Goal: Information Seeking & Learning: Learn about a topic

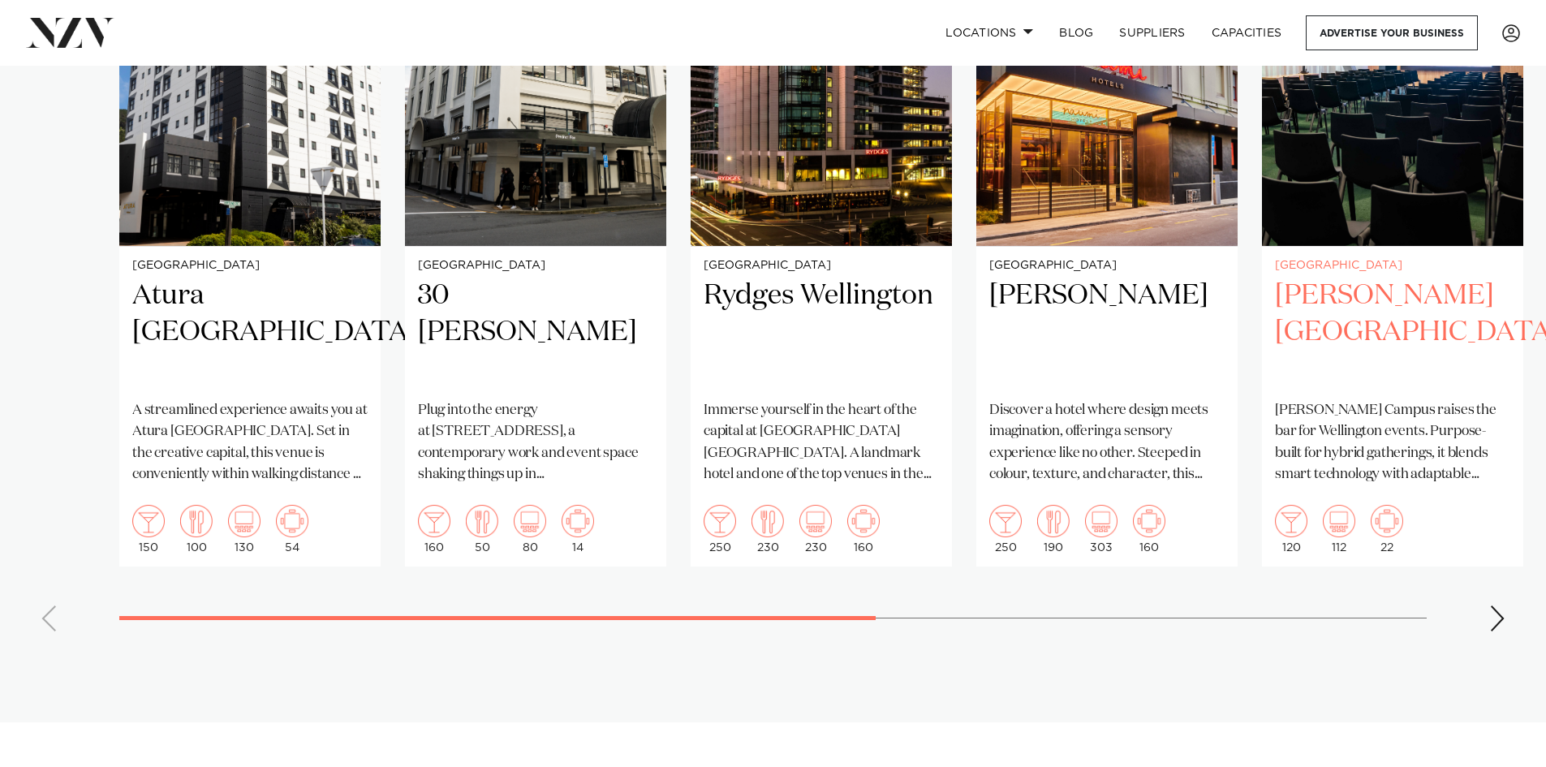
scroll to position [1298, 0]
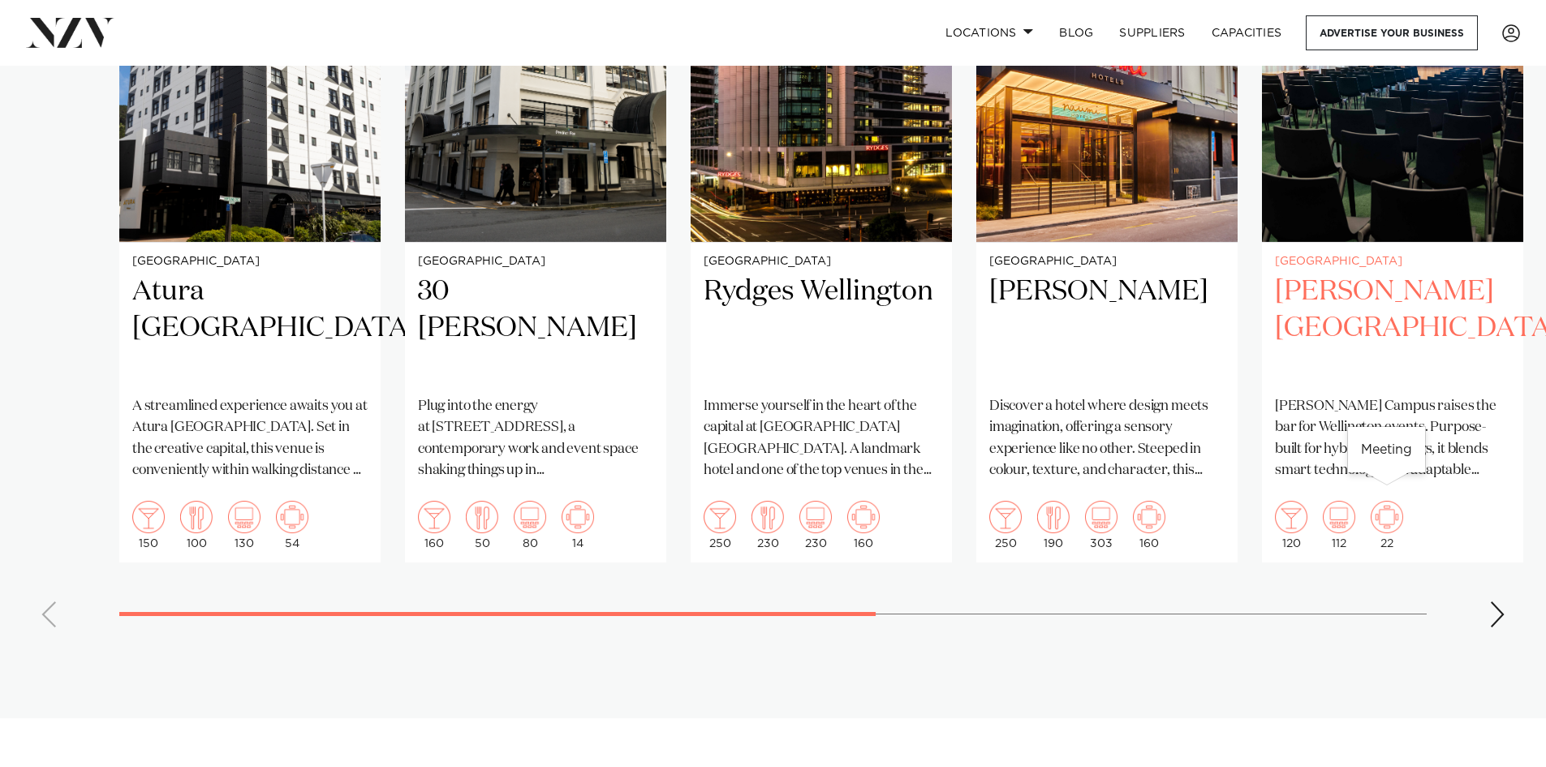
click at [1384, 501] on img "5 / 8" at bounding box center [1387, 517] width 32 height 32
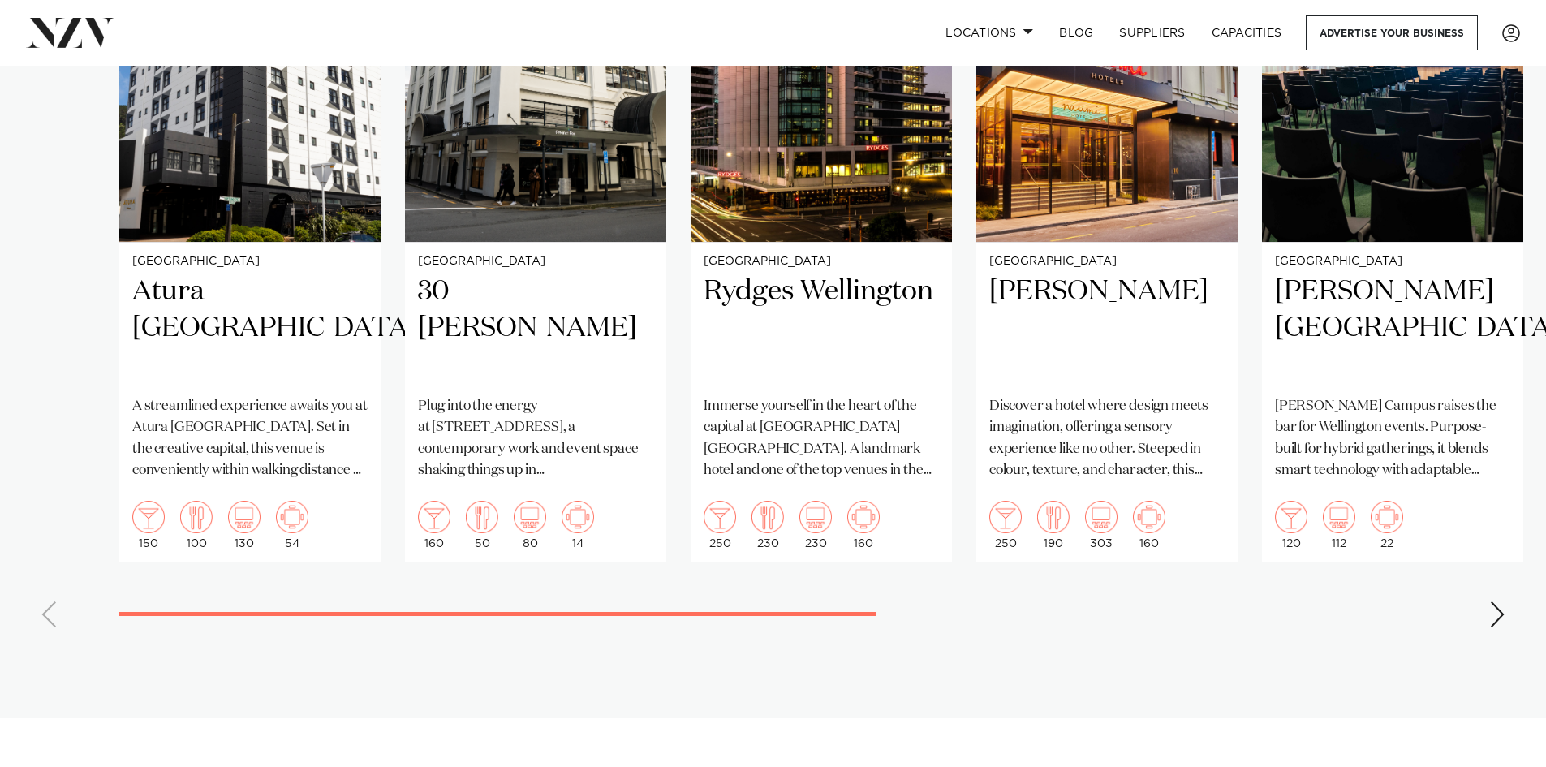
click at [1501, 601] on div "Next slide" at bounding box center [1497, 614] width 16 height 26
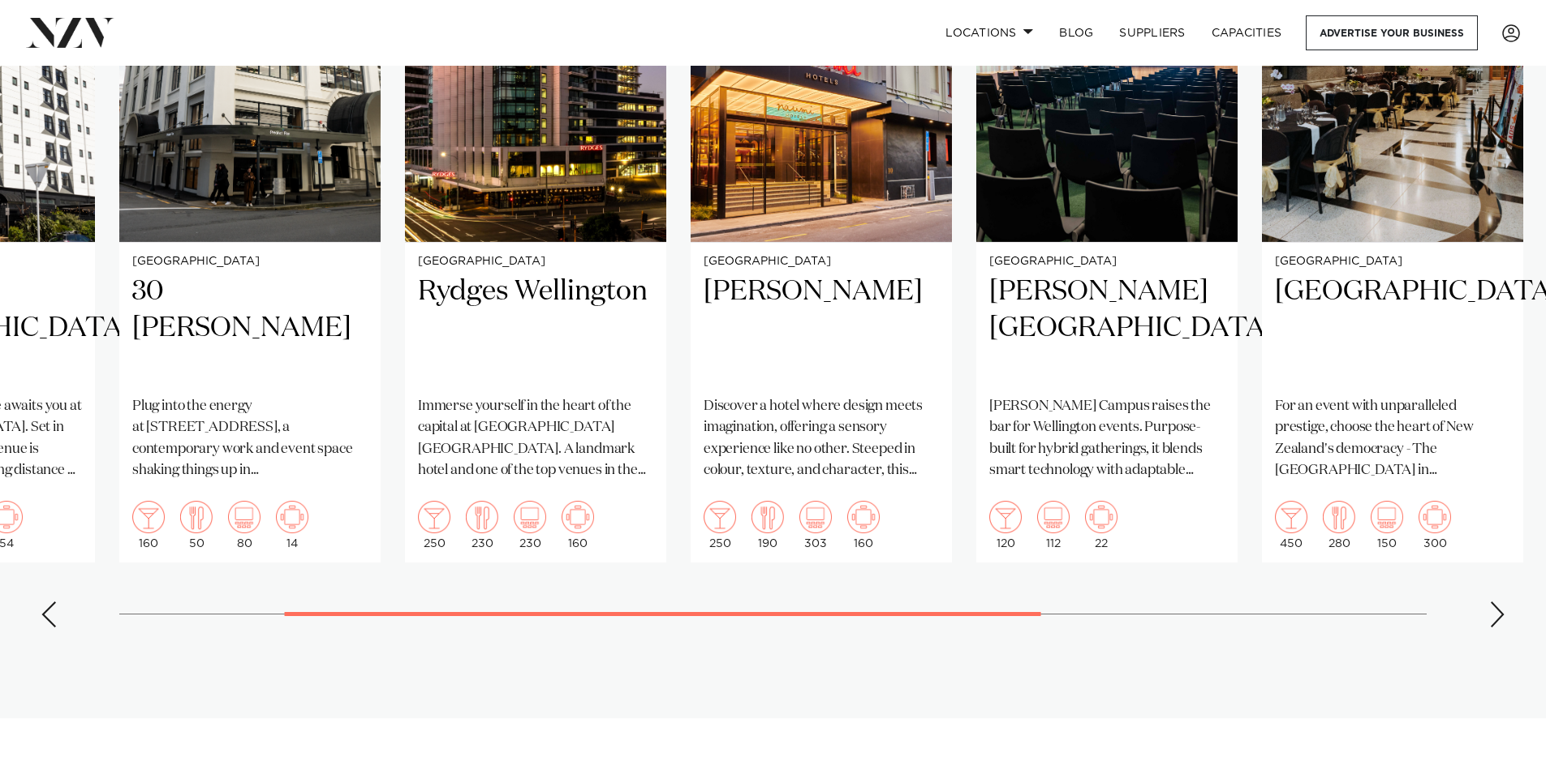
click at [1501, 601] on div "Next slide" at bounding box center [1497, 614] width 16 height 26
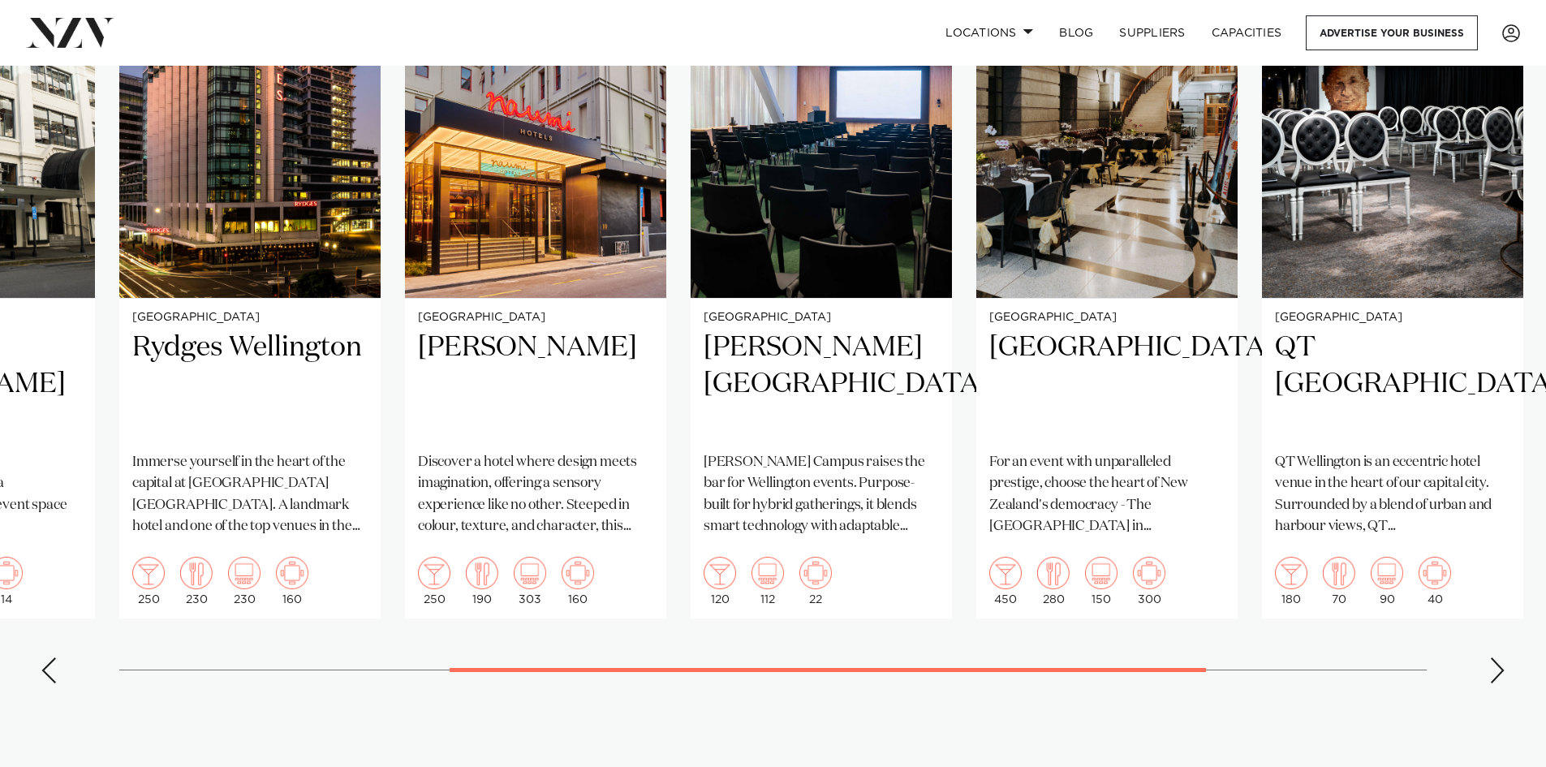
scroll to position [1217, 0]
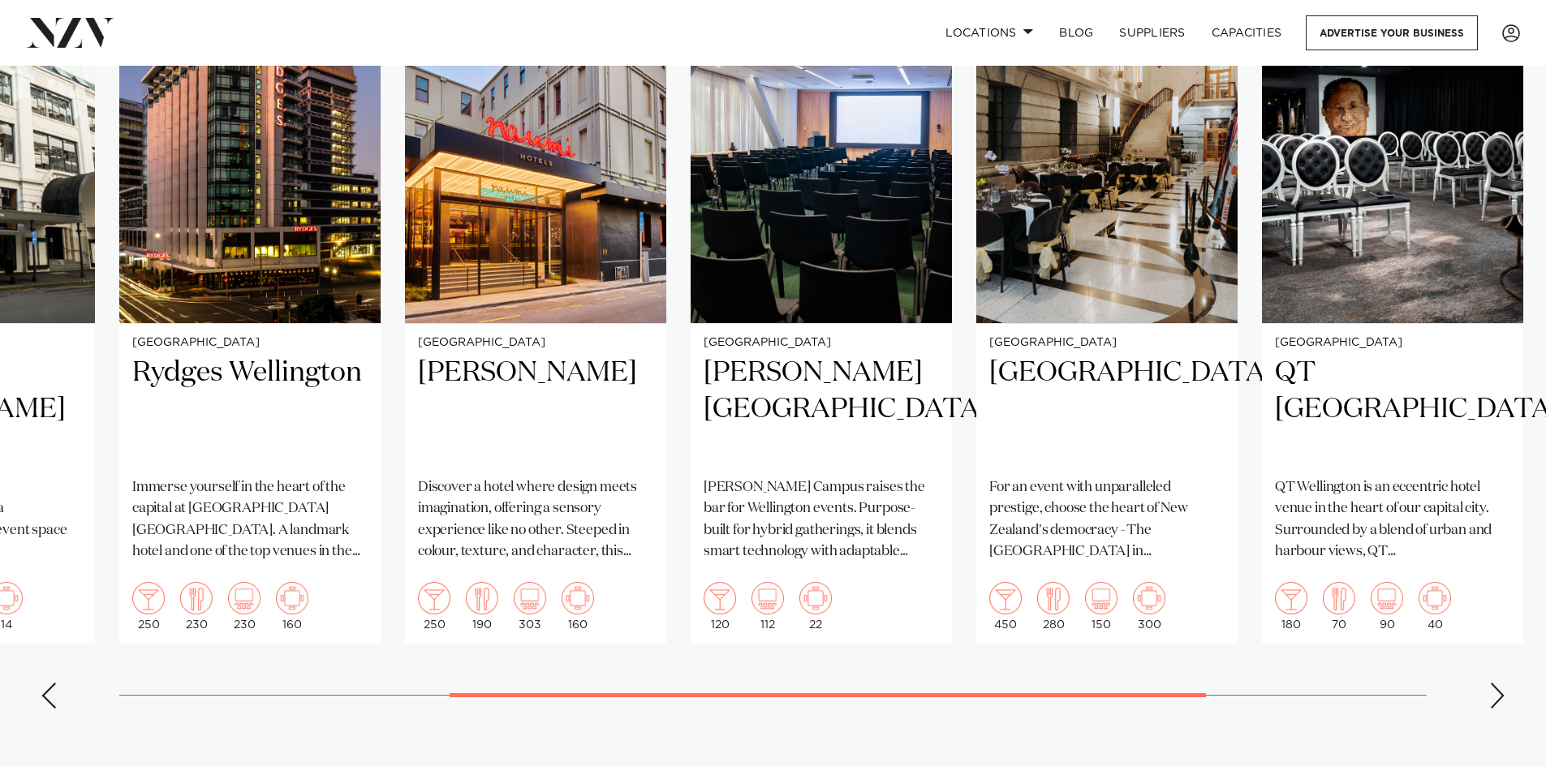
click at [1494, 682] on div "Next slide" at bounding box center [1497, 695] width 16 height 26
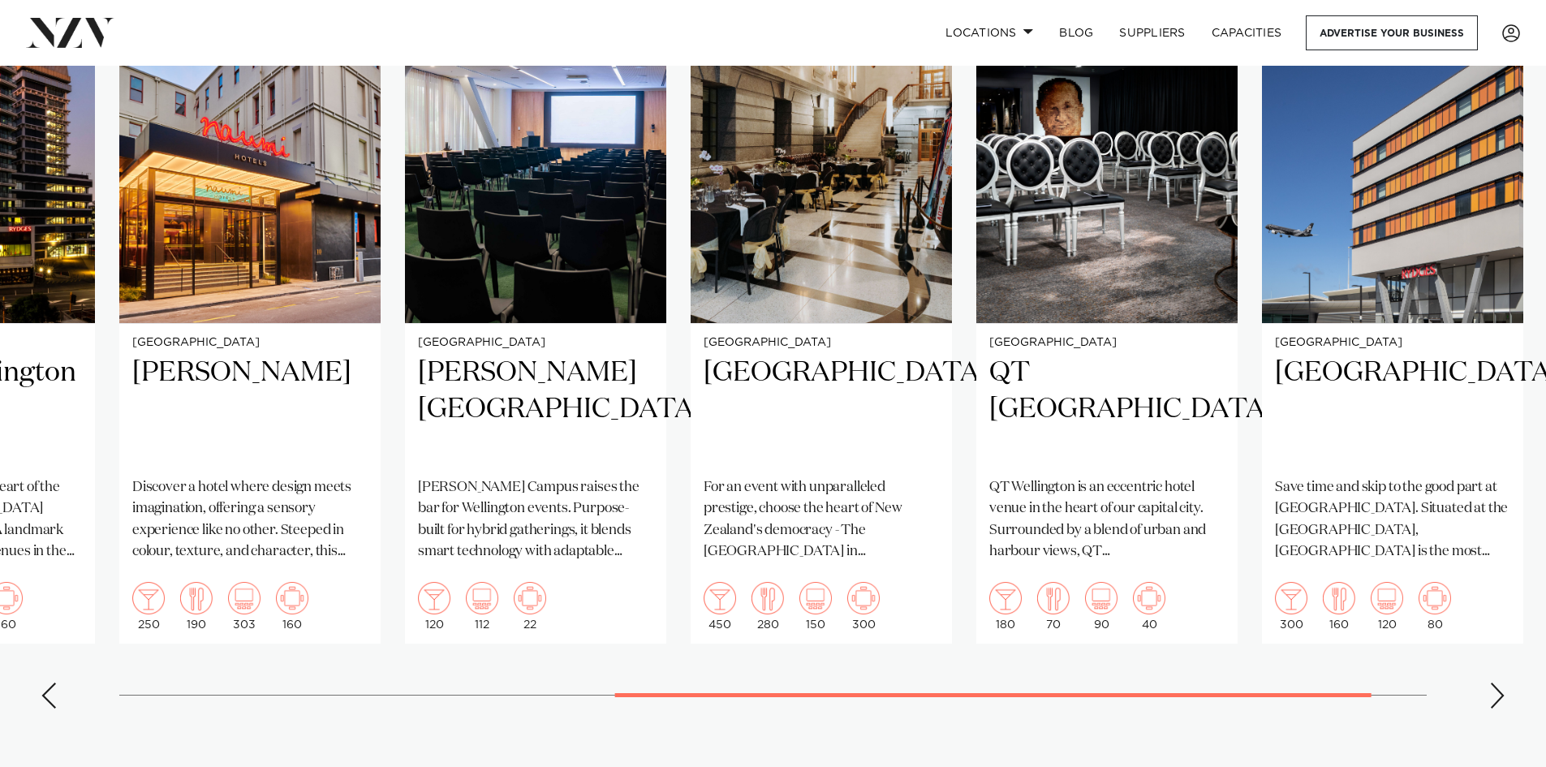
click at [1494, 682] on div "Next slide" at bounding box center [1497, 695] width 16 height 26
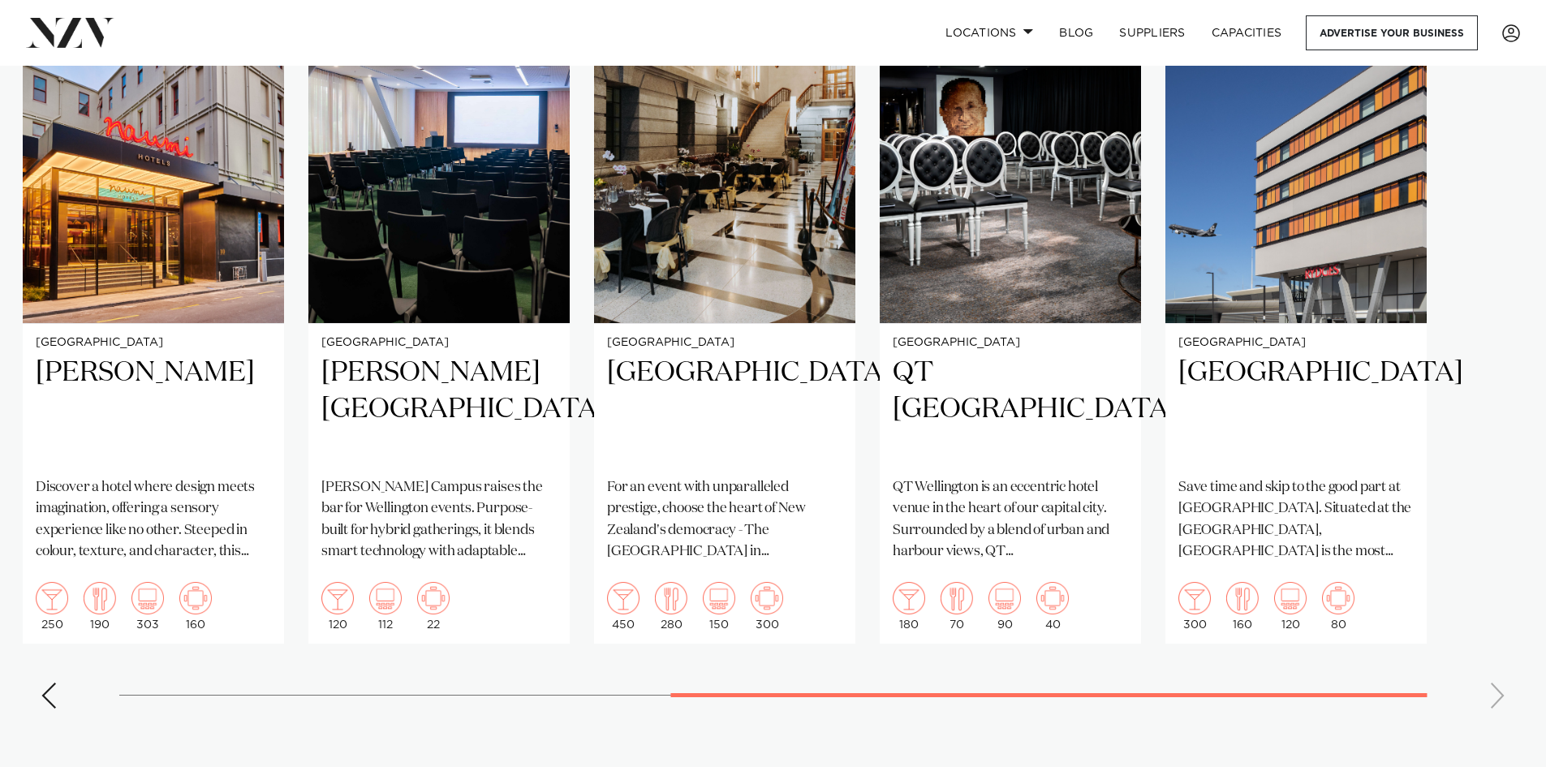
click at [1494, 678] on swiper-container "[GEOGRAPHIC_DATA] Atura [GEOGRAPHIC_DATA] A streamlined experience awaits you a…" at bounding box center [773, 346] width 1546 height 749
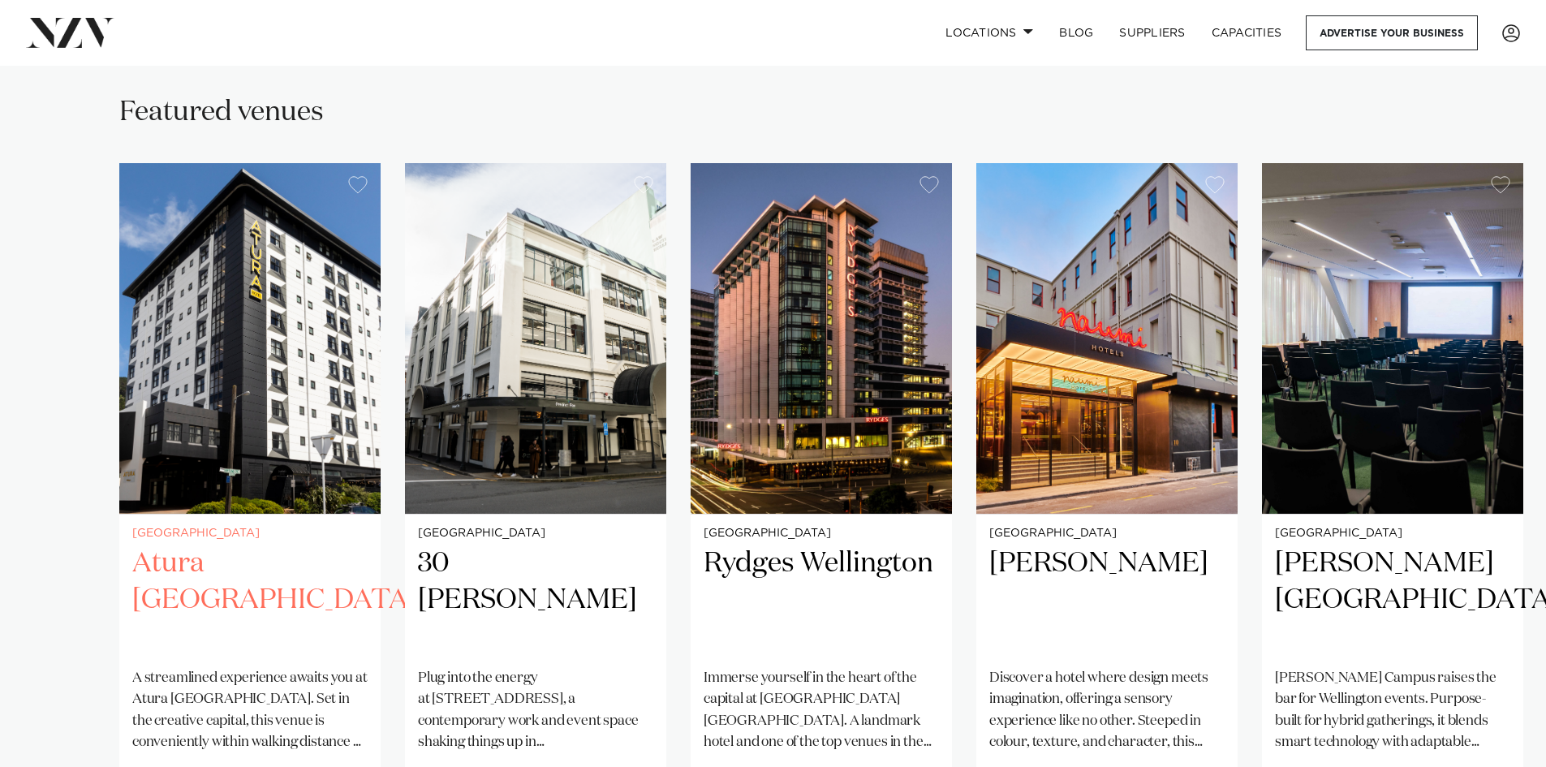
scroll to position [1055, 0]
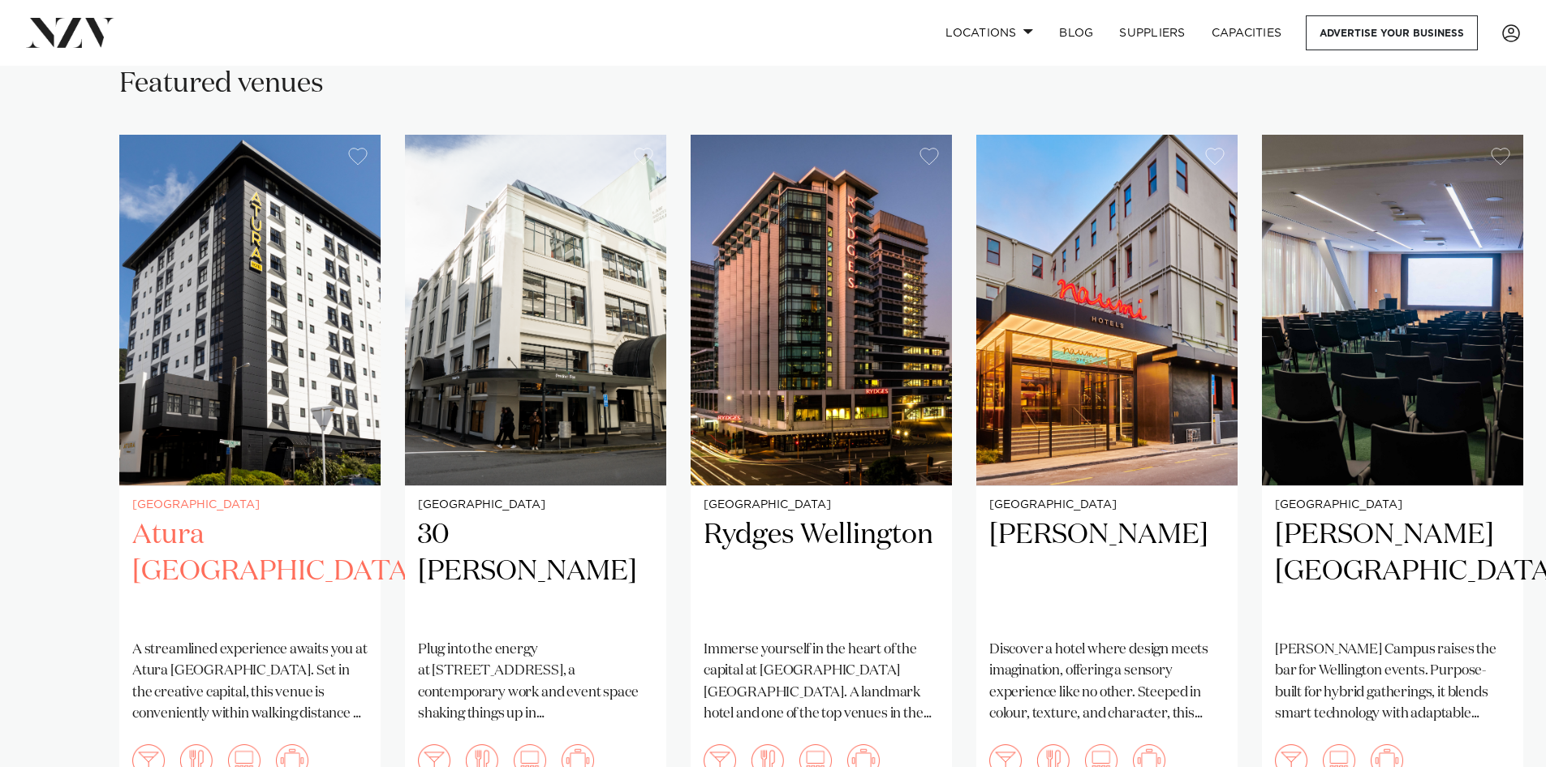
click at [248, 364] on img "1 / 8" at bounding box center [249, 310] width 261 height 351
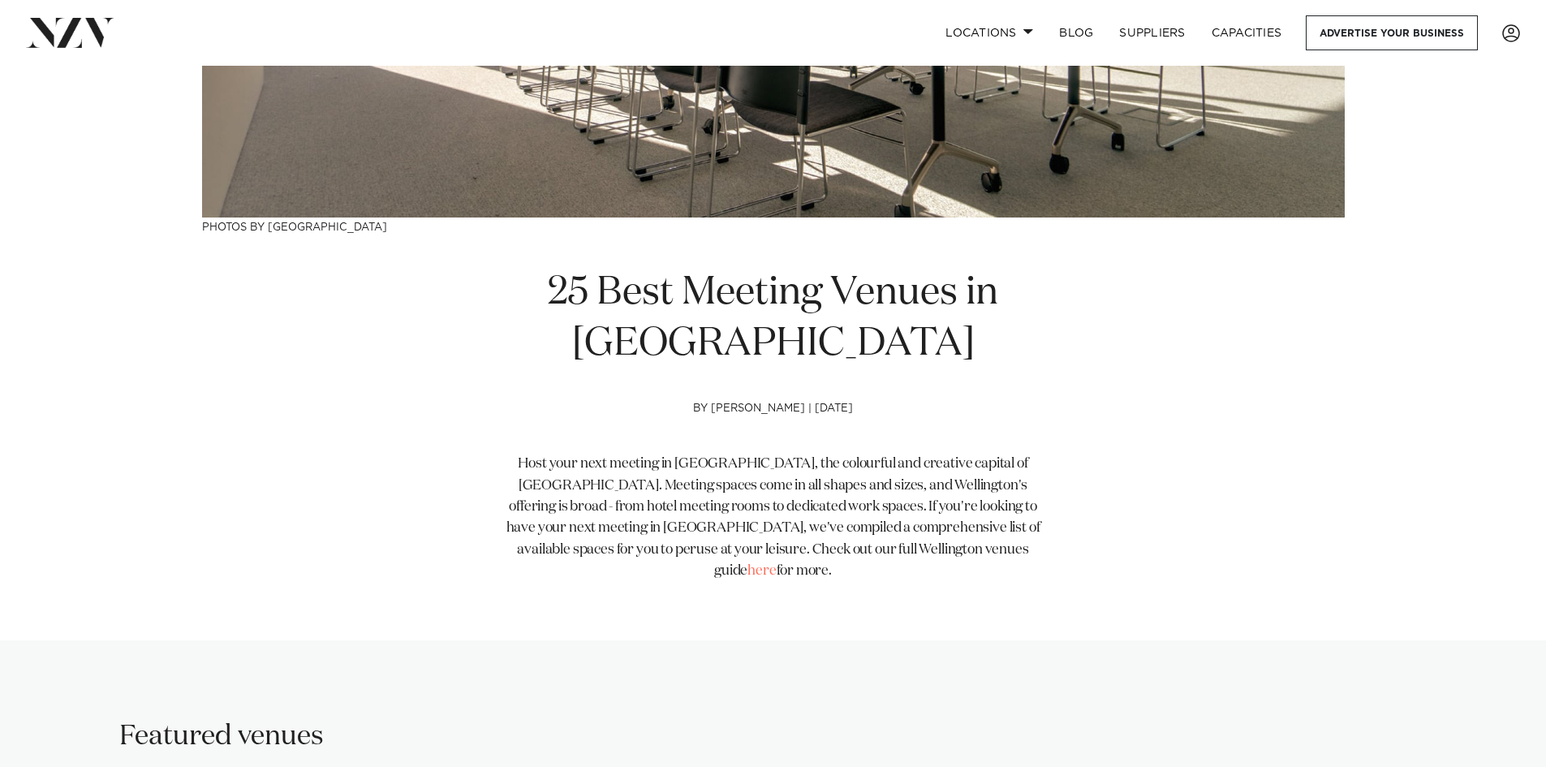
scroll to position [81, 0]
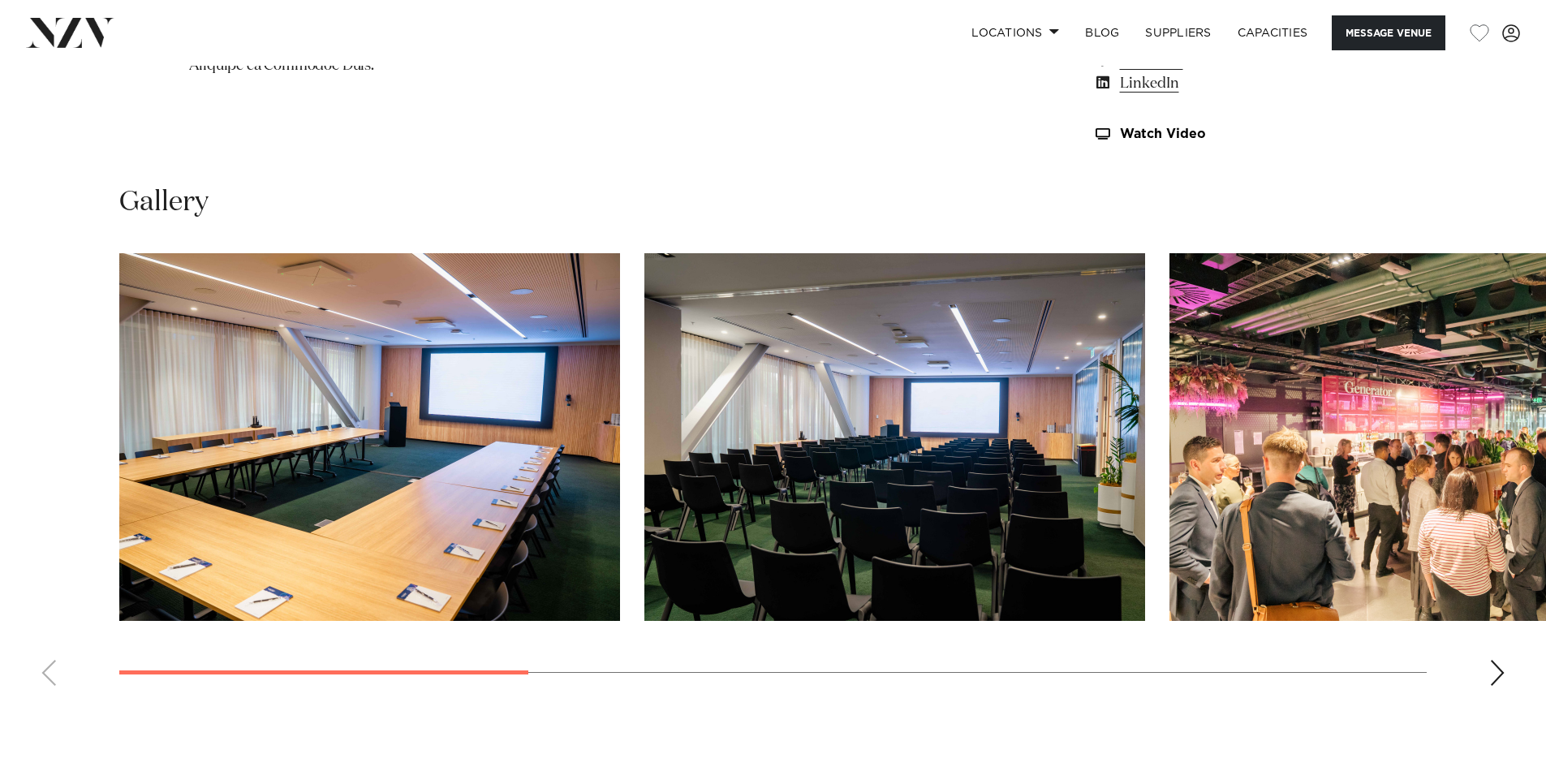
scroll to position [1542, 0]
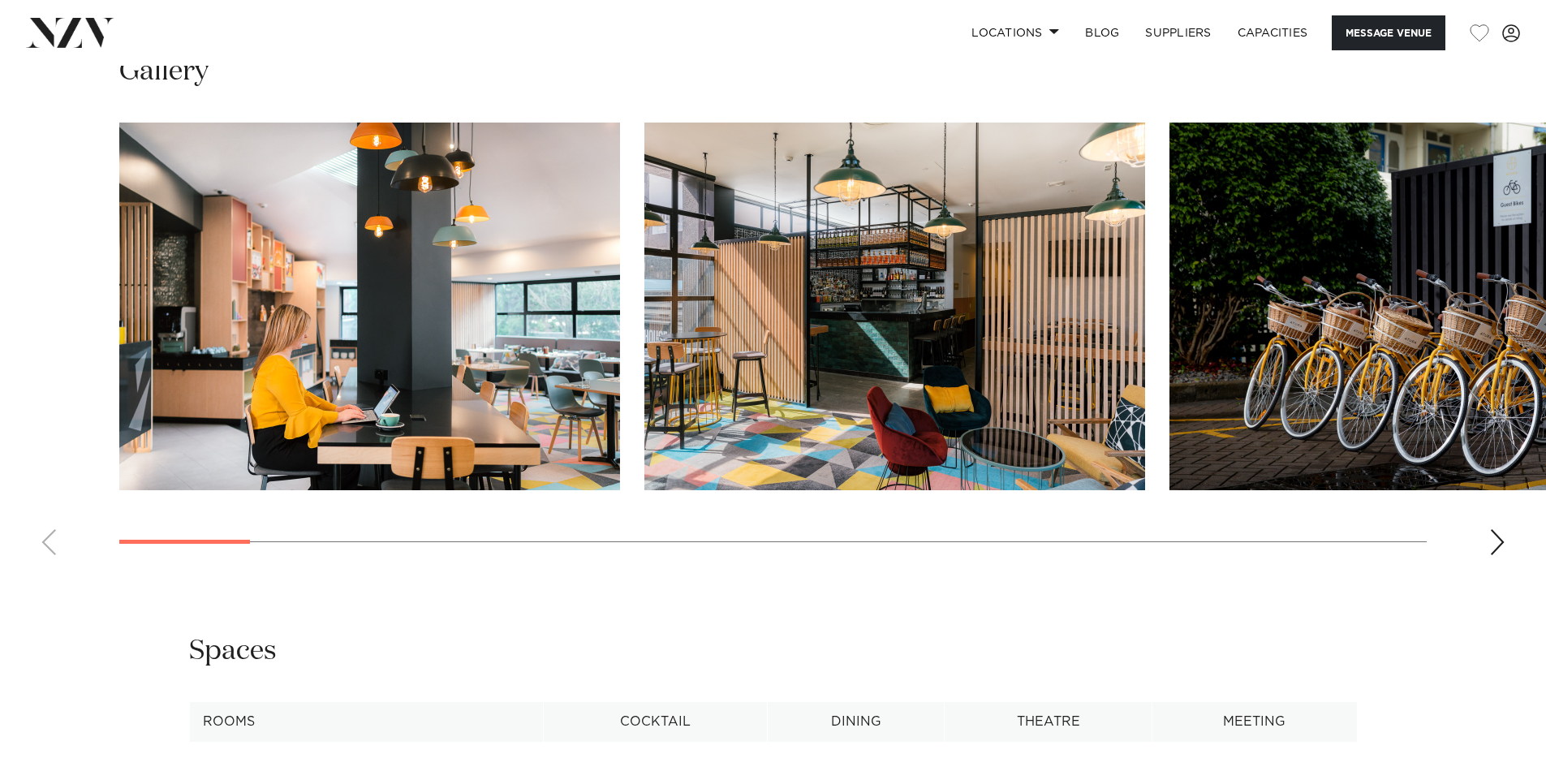
scroll to position [2029, 0]
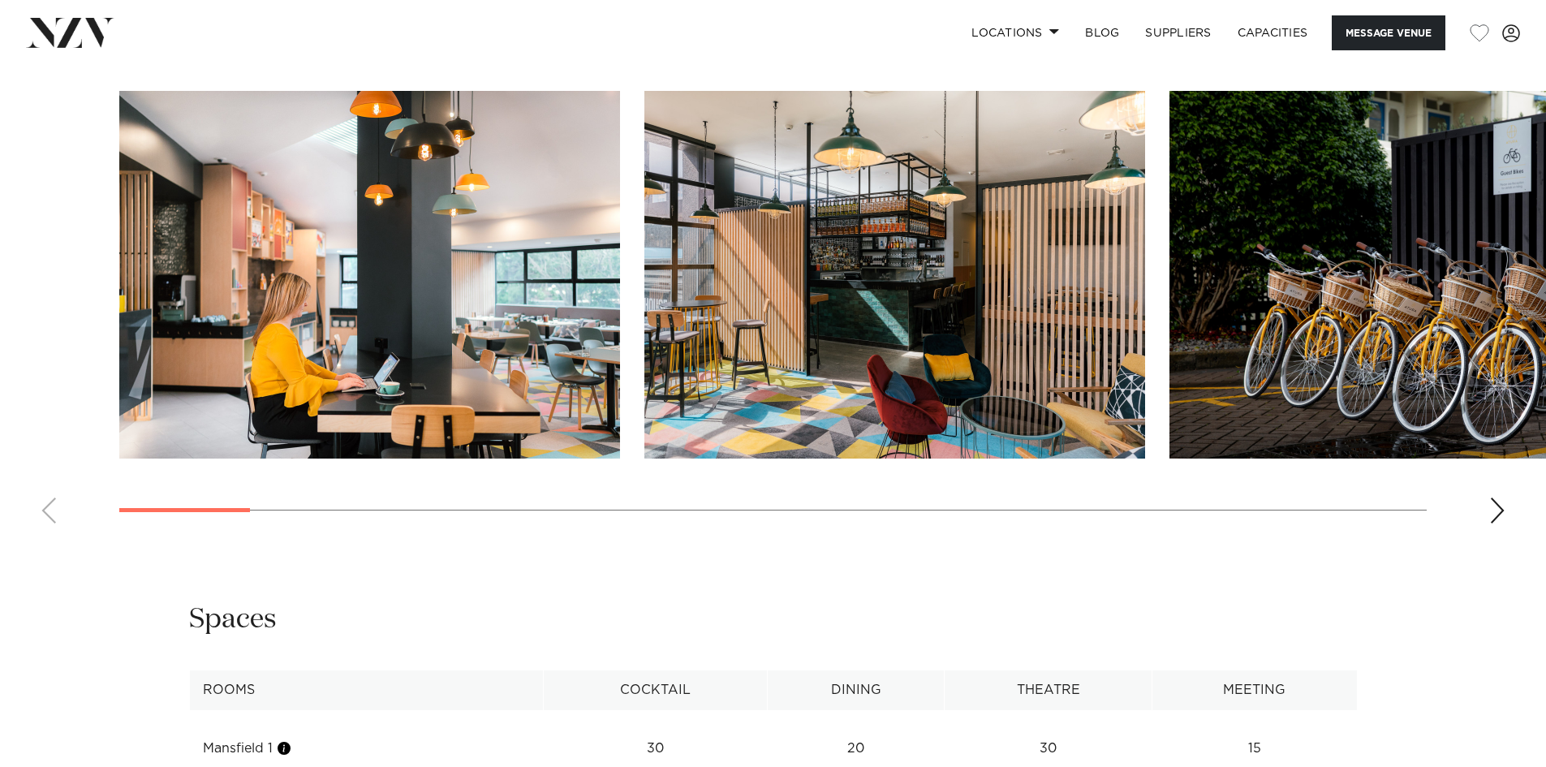
click at [1493, 497] on div "Next slide" at bounding box center [1497, 510] width 16 height 26
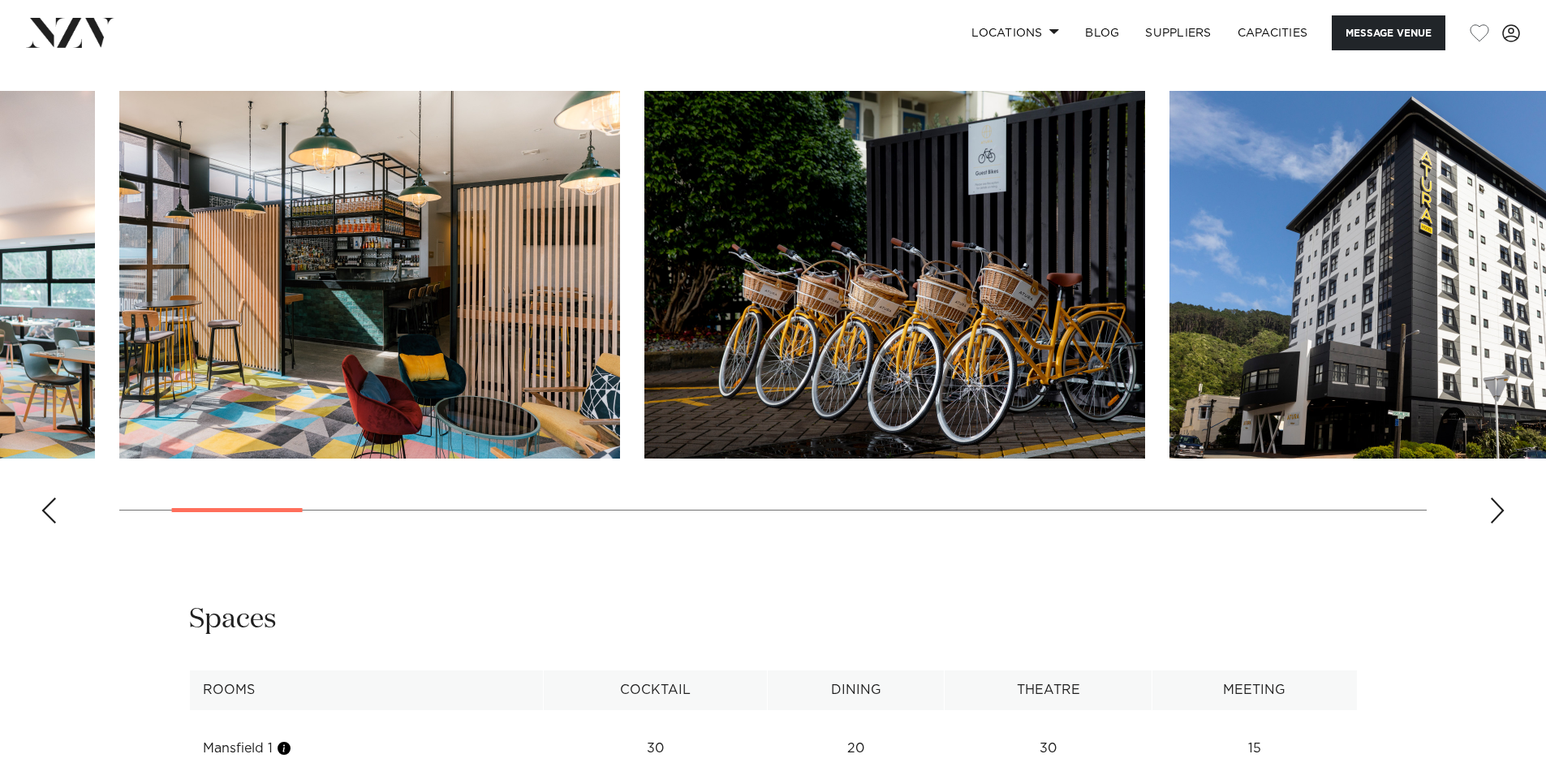
click at [1493, 497] on div "Next slide" at bounding box center [1497, 510] width 16 height 26
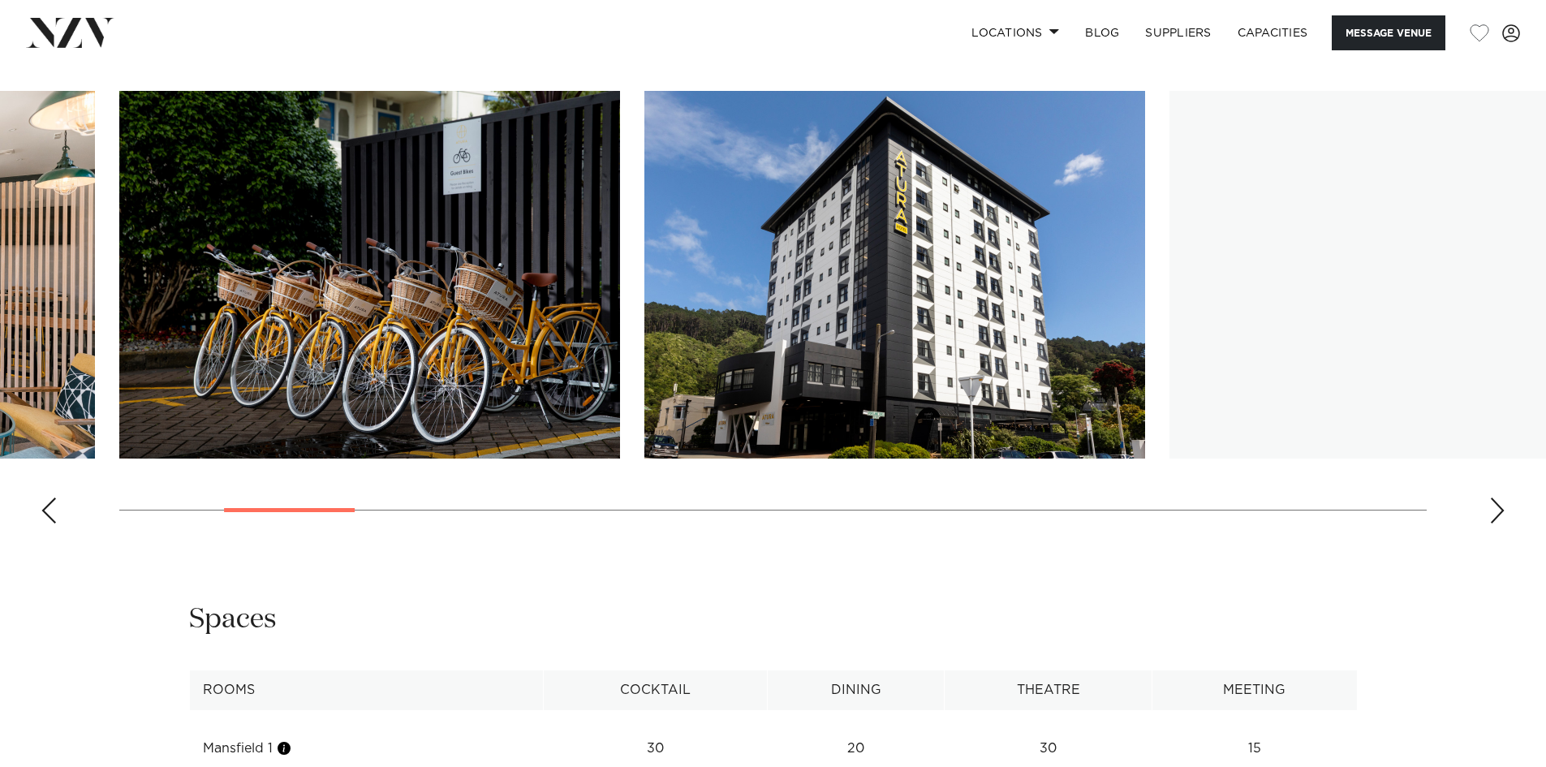
click at [1493, 497] on div "Next slide" at bounding box center [1497, 510] width 16 height 26
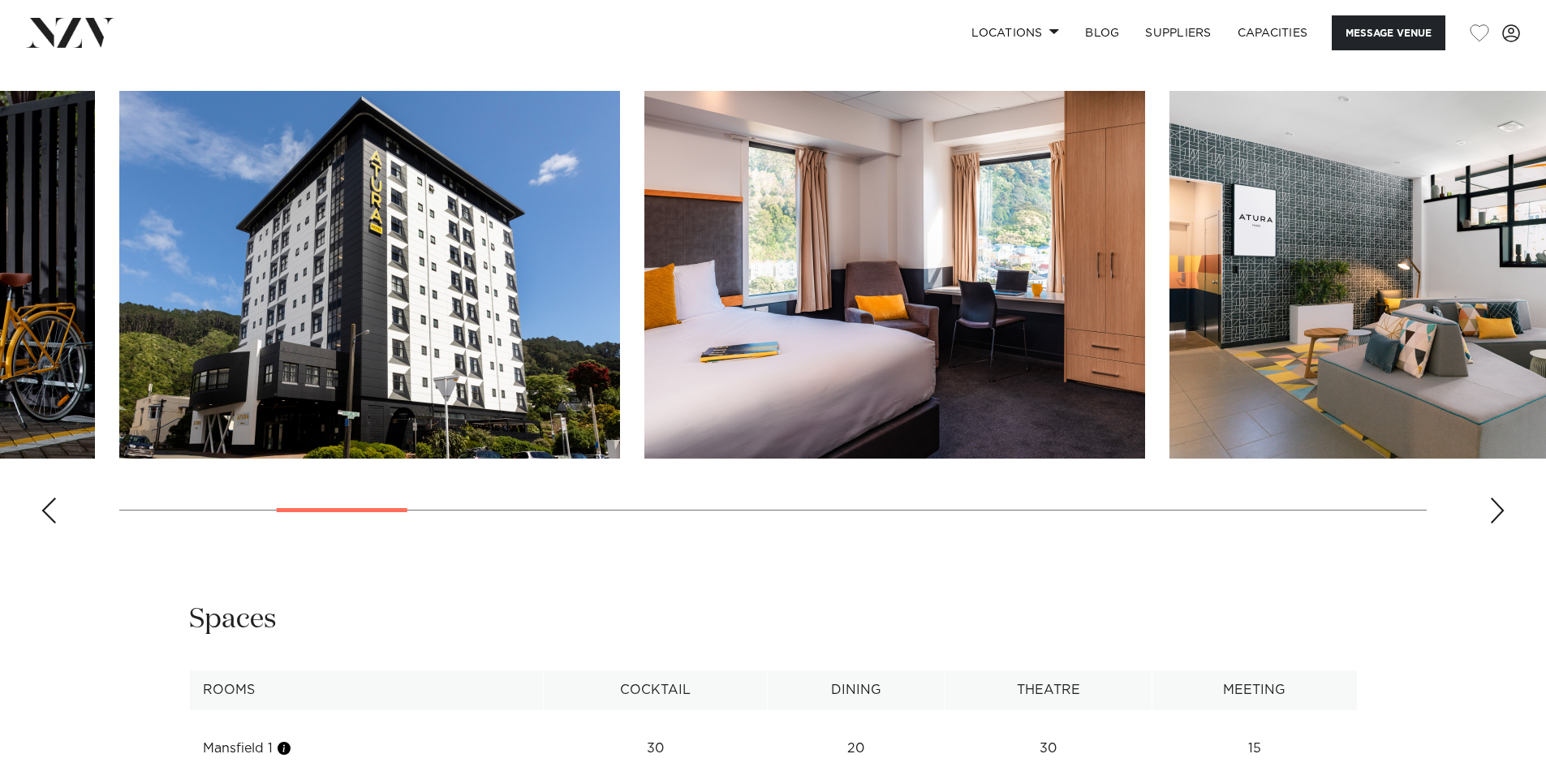
click at [1493, 497] on div "Next slide" at bounding box center [1497, 510] width 16 height 26
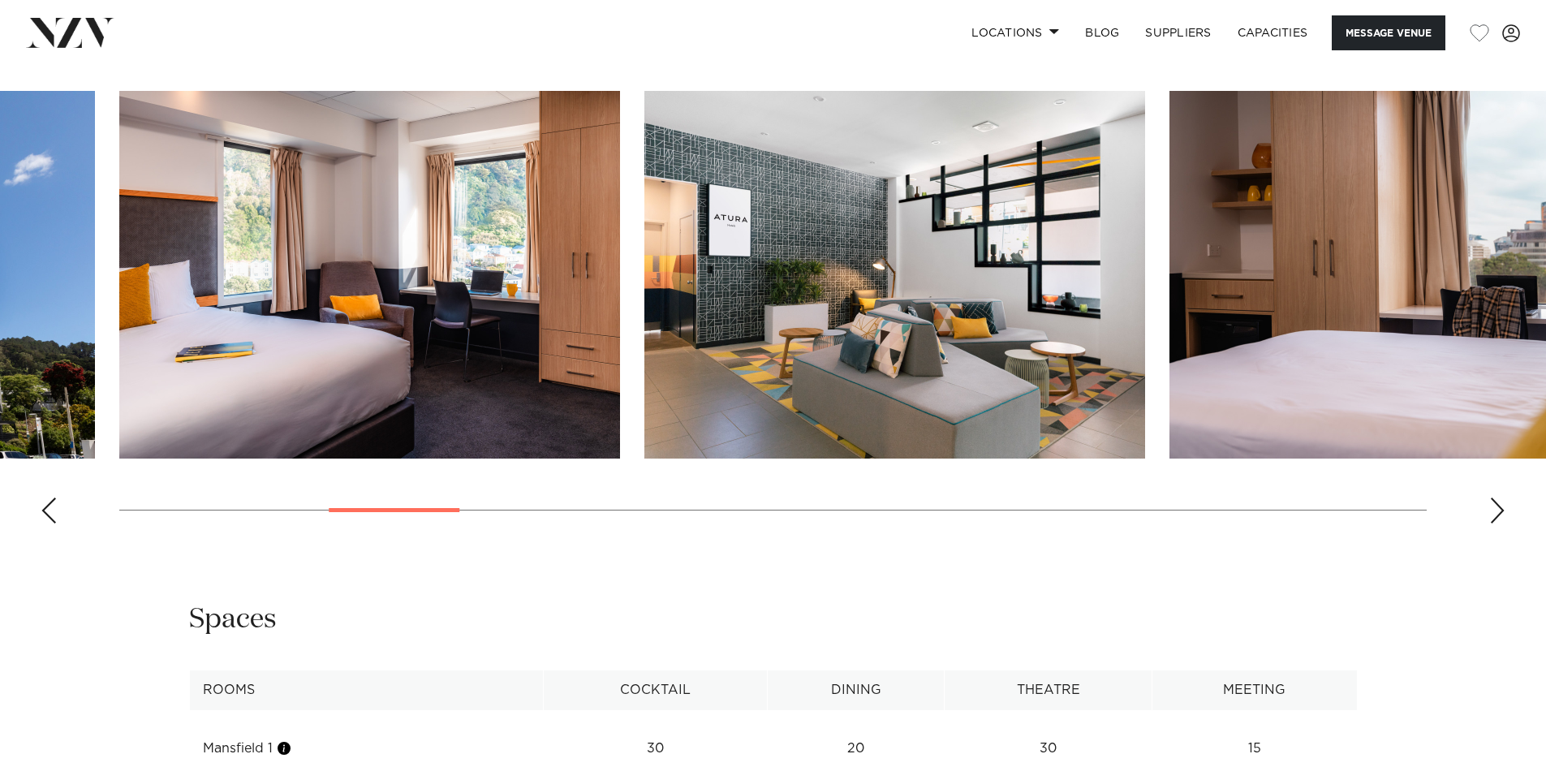
click at [1493, 497] on div "Next slide" at bounding box center [1497, 510] width 16 height 26
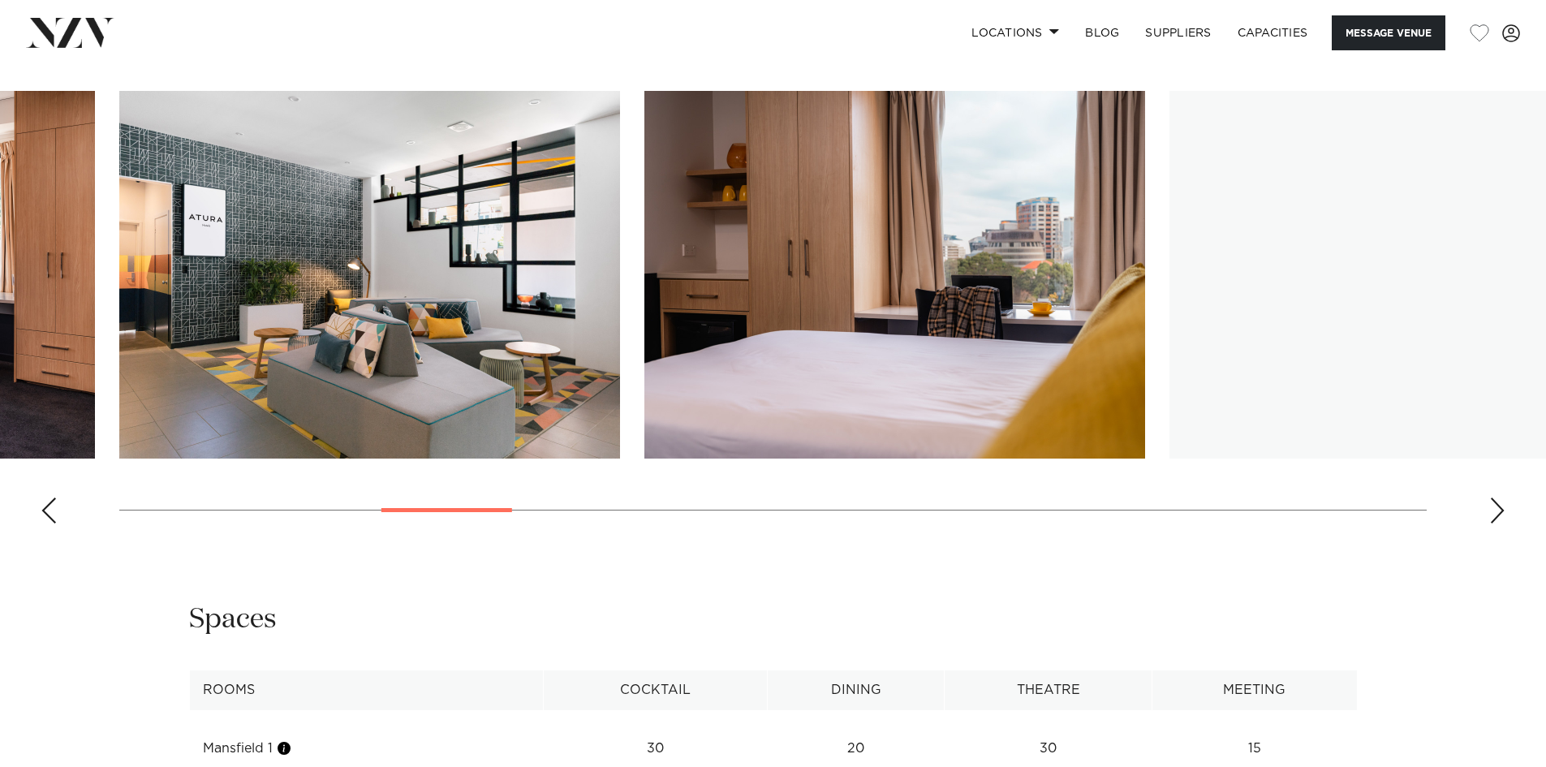
click at [1493, 497] on div "Next slide" at bounding box center [1497, 510] width 16 height 26
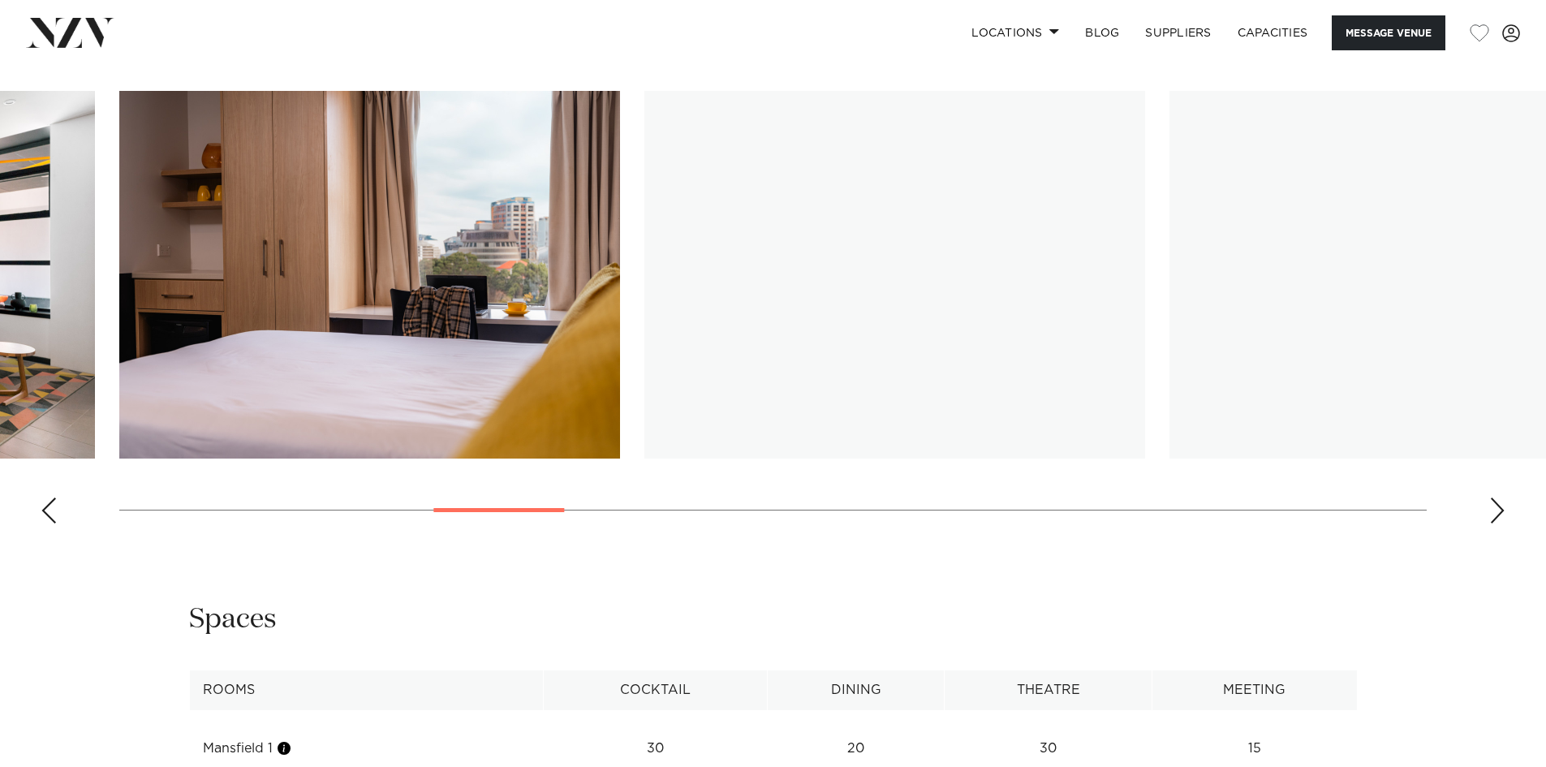
click at [1493, 497] on div "Next slide" at bounding box center [1497, 510] width 16 height 26
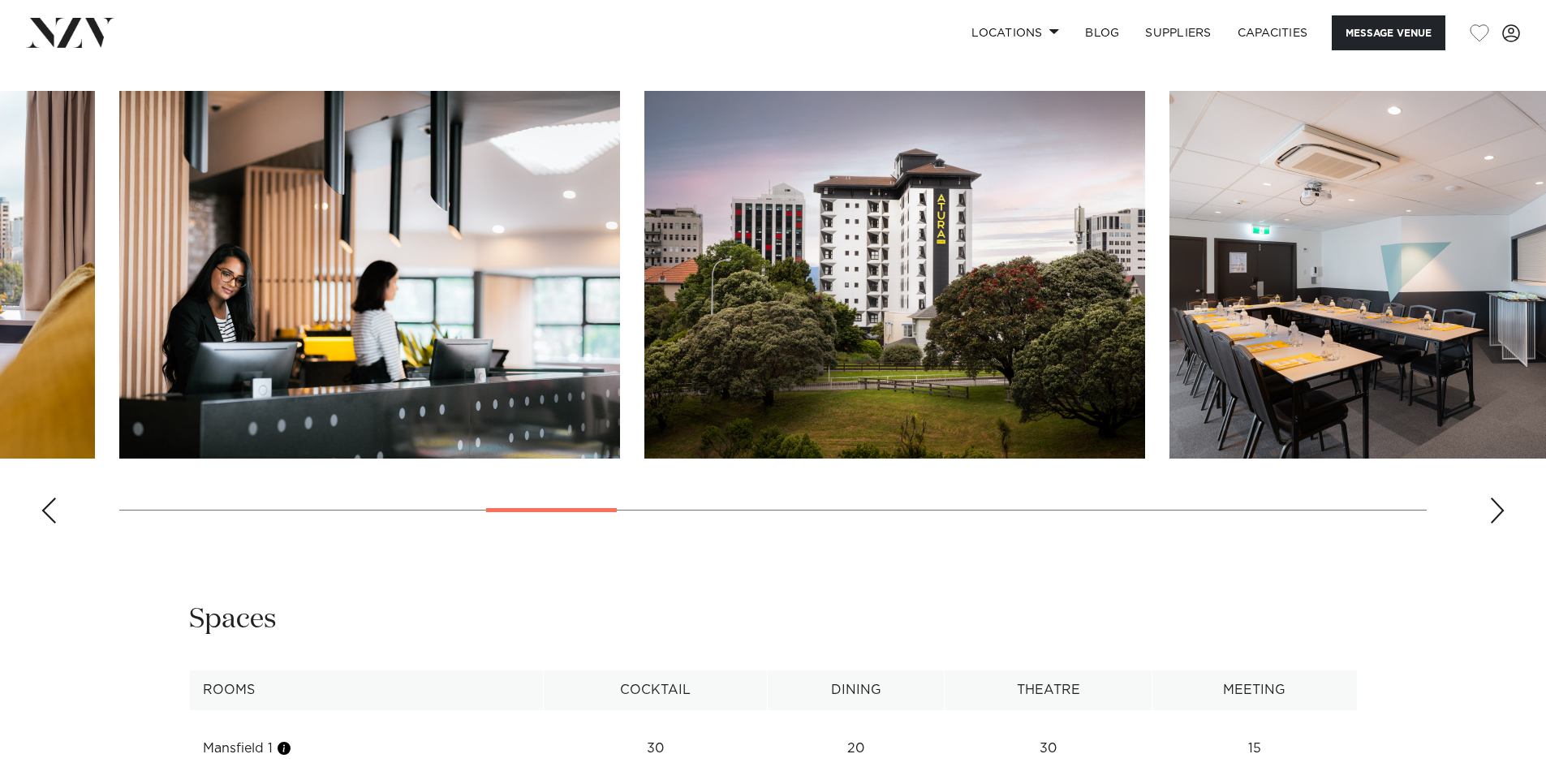
click at [1493, 497] on div "Next slide" at bounding box center [1497, 510] width 16 height 26
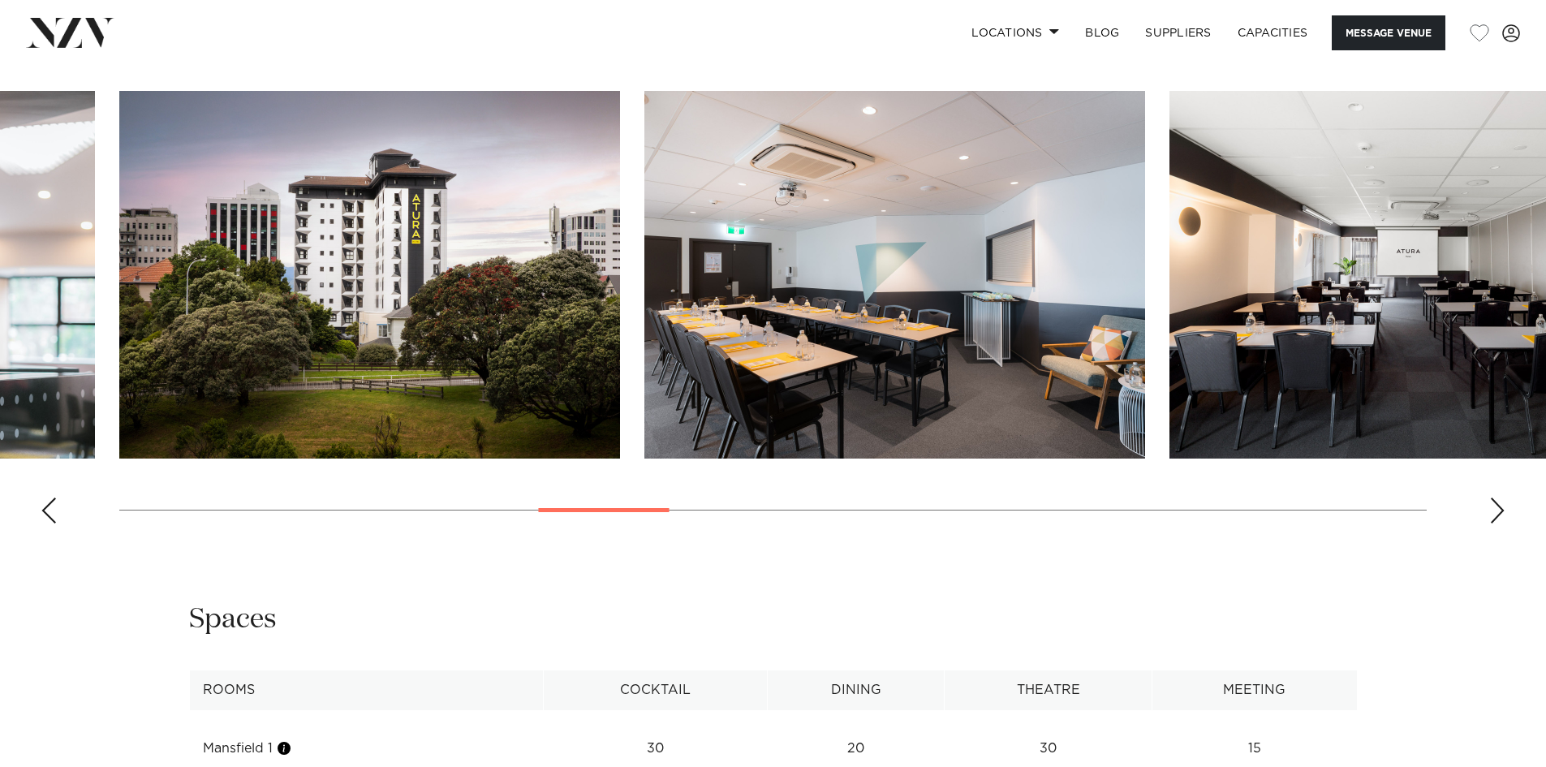
click at [1493, 497] on div "Next slide" at bounding box center [1497, 510] width 16 height 26
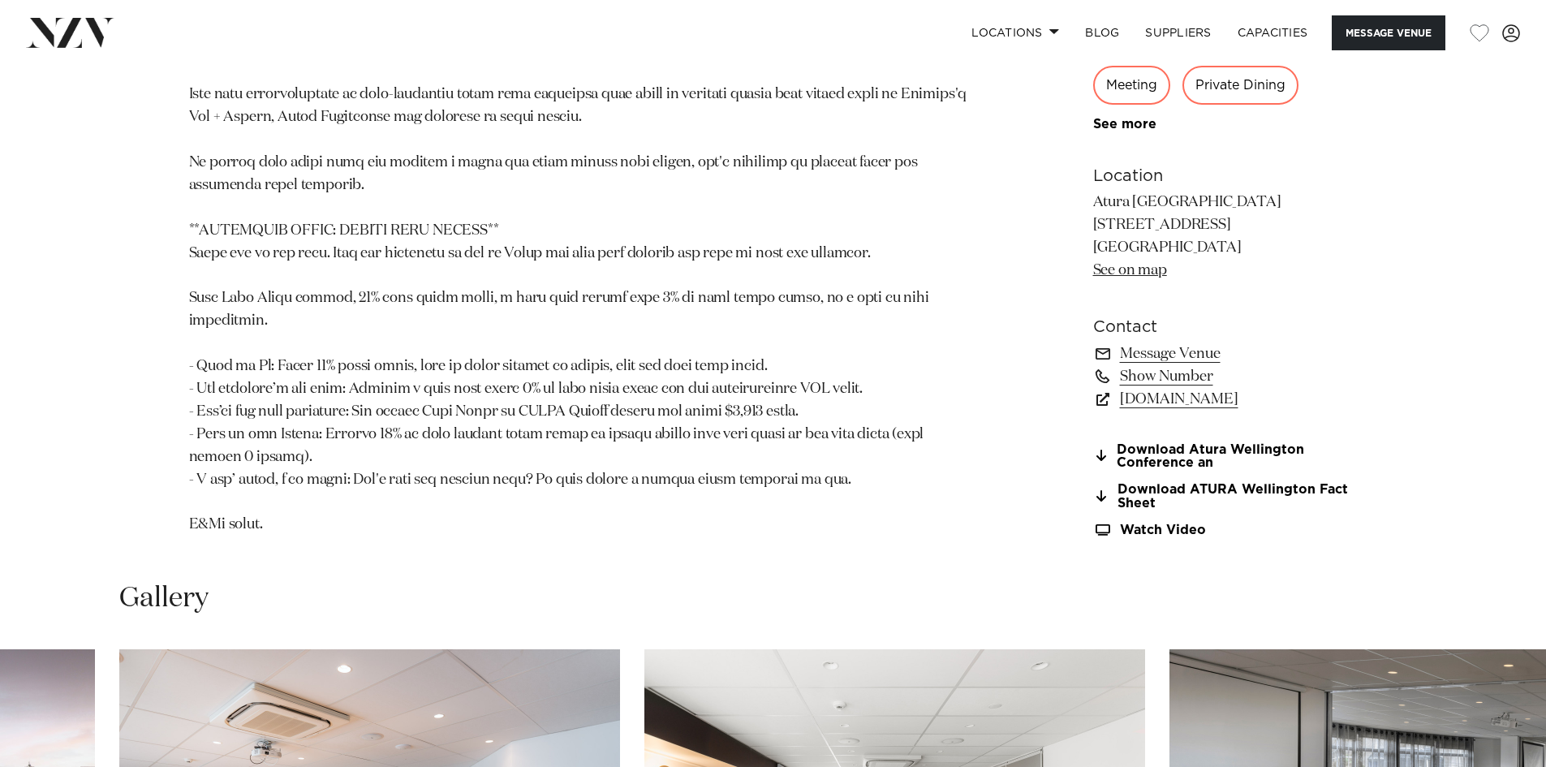
scroll to position [1461, 0]
